Goal: Information Seeking & Learning: Learn about a topic

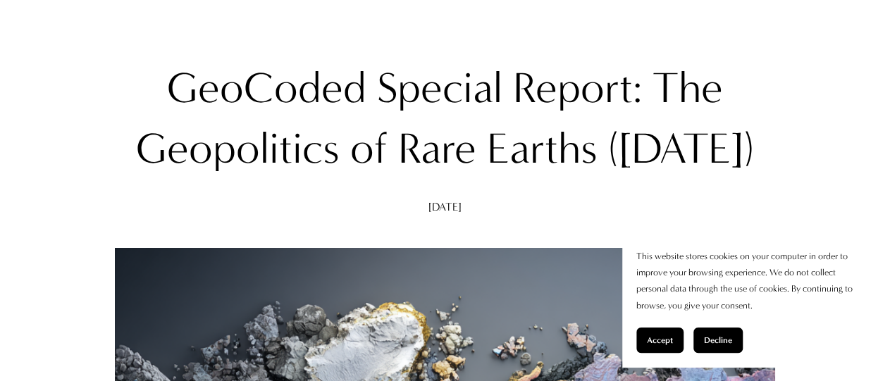
scroll to position [147, 0]
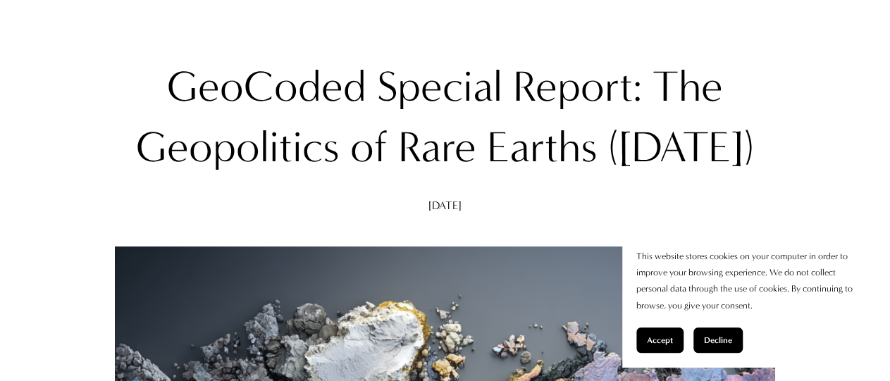
click at [656, 336] on span "Accept" at bounding box center [660, 341] width 26 height 10
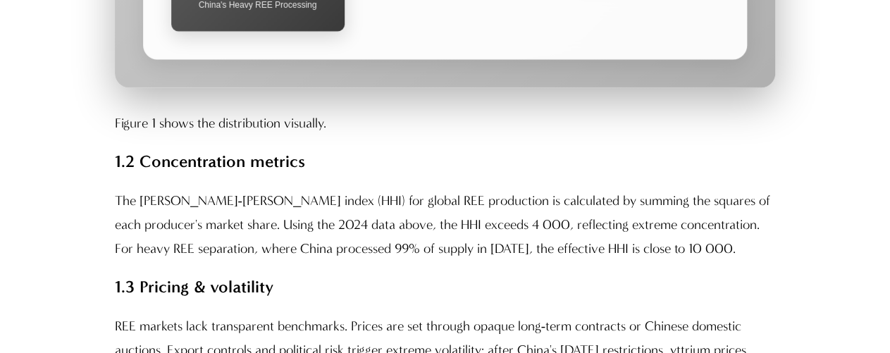
scroll to position [3970, 0]
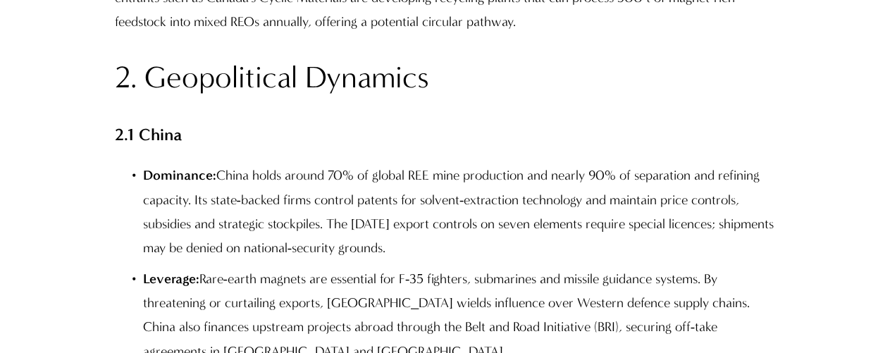
click at [369, 226] on p "Dominance: [GEOGRAPHIC_DATA] holds around 70% of global REE mine production and…" at bounding box center [459, 211] width 633 height 97
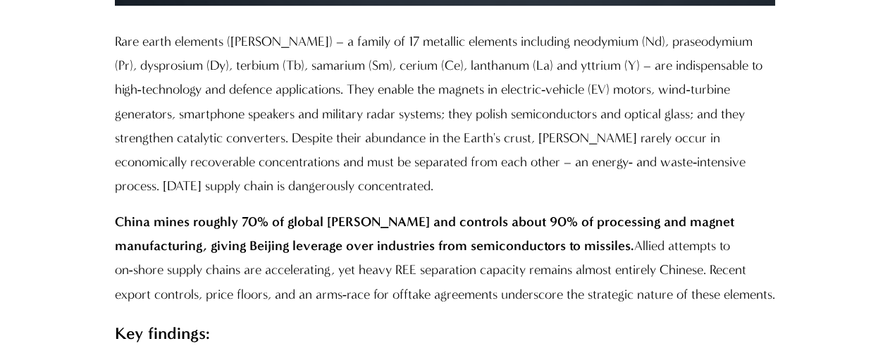
scroll to position [4515, 0]
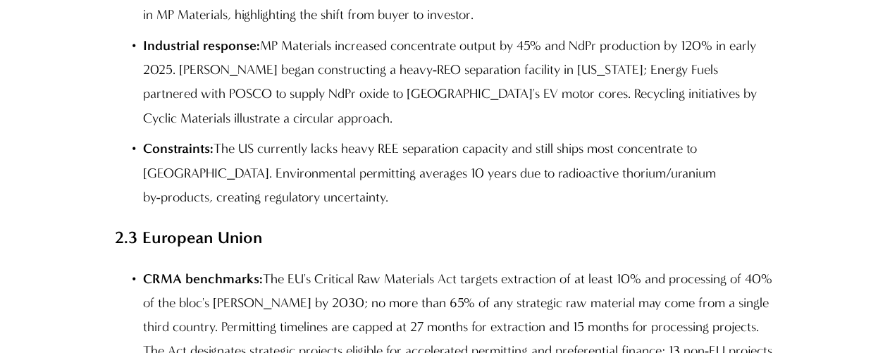
click at [372, 187] on p "Constraints: The US currently lacks heavy REE separation capacity and still shi…" at bounding box center [459, 173] width 633 height 73
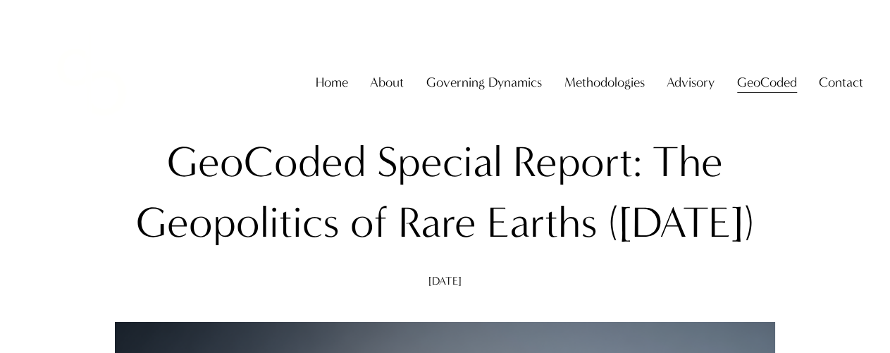
scroll to position [147, 0]
